Goal: Task Accomplishment & Management: Manage account settings

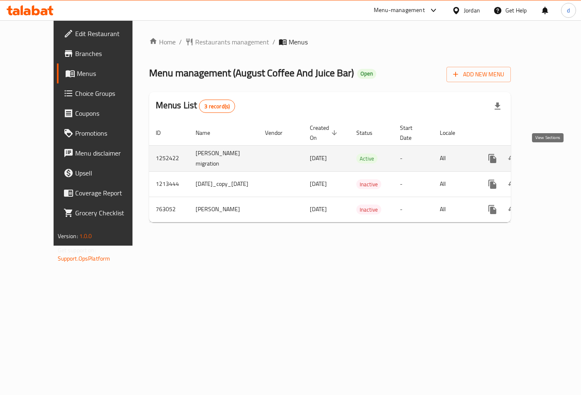
click at [549, 162] on icon "enhanced table" at bounding box center [552, 158] width 7 height 7
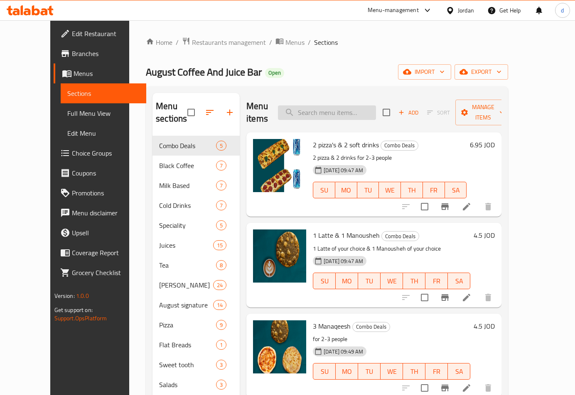
click at [324, 109] on input "search" at bounding box center [327, 113] width 98 height 15
paste input "Your choice of [PERSON_NAME]"
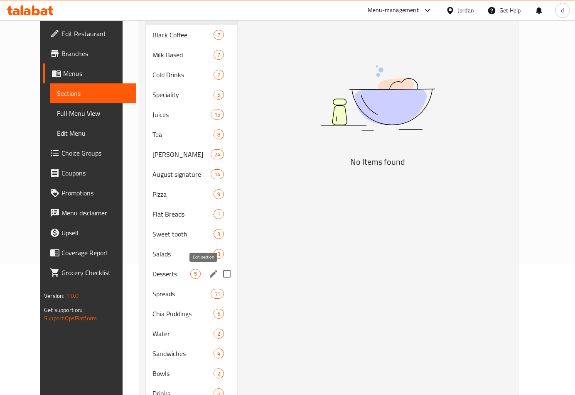
scroll to position [166, 0]
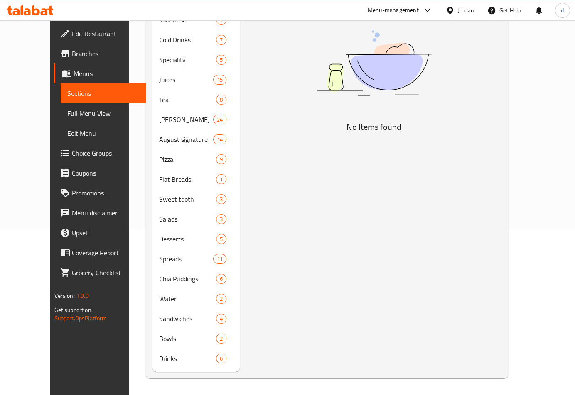
type input "Your choice of [PERSON_NAME]"
click at [72, 148] on span "Choice Groups" at bounding box center [106, 153] width 68 height 10
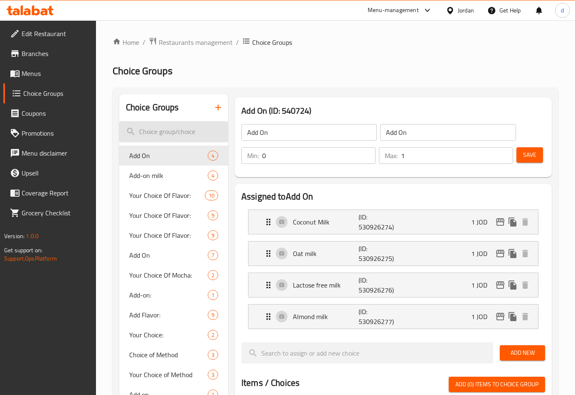
click at [191, 135] on input "search" at bounding box center [173, 131] width 109 height 21
paste input "Your choice of [PERSON_NAME]"
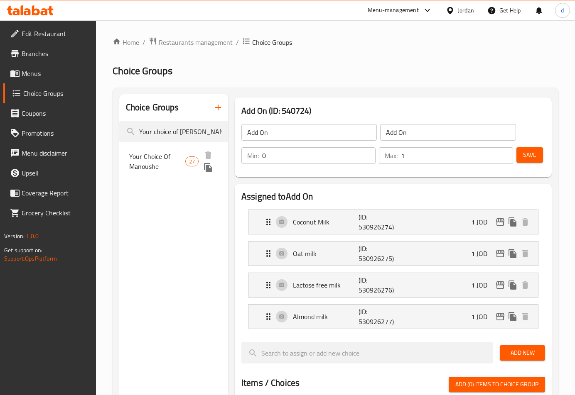
type input "Your choice of [PERSON_NAME]"
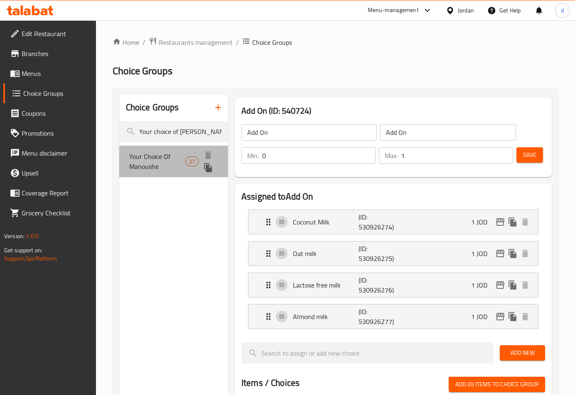
click at [160, 161] on span "Your Choice Of Manoushe" at bounding box center [157, 162] width 56 height 20
type input "Your Choice Of Manoushe"
type input "اختيارك من المقنوشة"
type input "9"
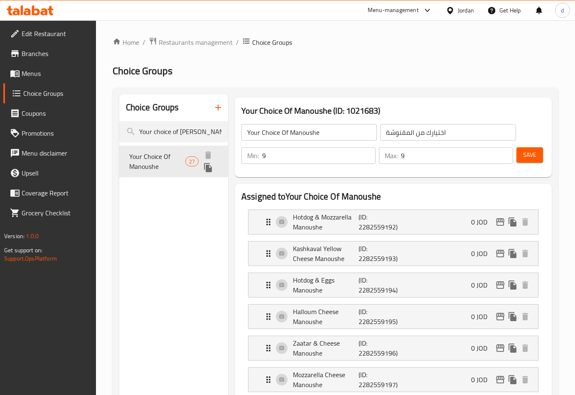
click at [162, 154] on span "Your Choice Of Manoushe" at bounding box center [157, 162] width 56 height 20
